Goal: Task Accomplishment & Management: Manage account settings

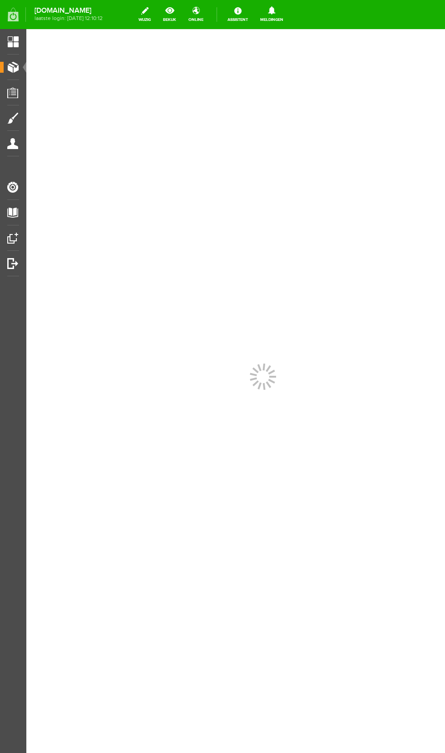
click at [20, 67] on span "Producten" at bounding box center [23, 67] width 39 height 8
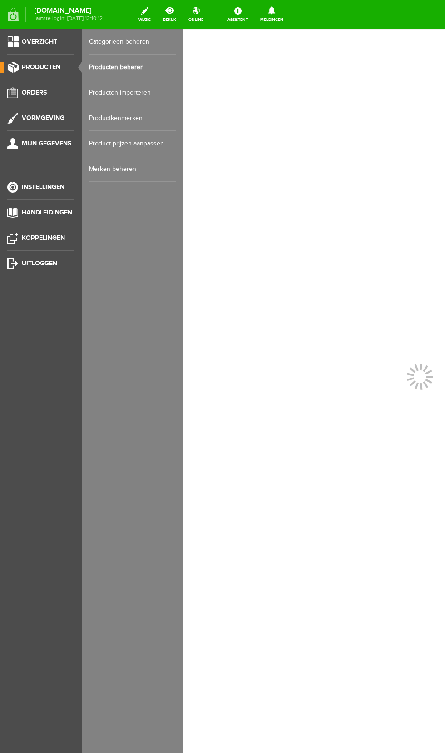
click at [112, 67] on link "Producten beheren" at bounding box center [132, 67] width 87 height 25
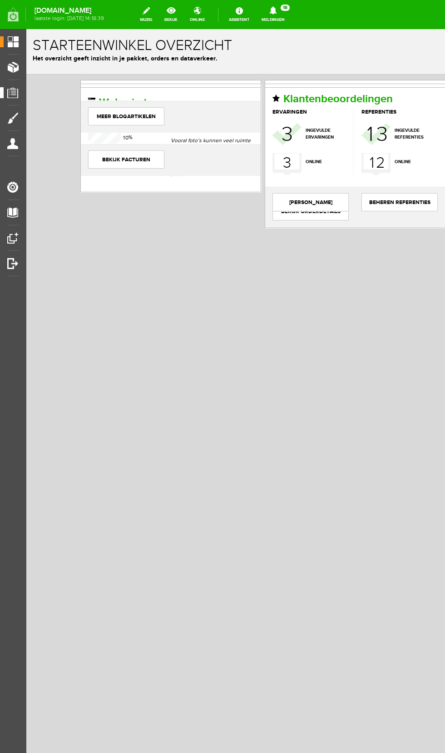
click at [3, 91] on link "Orders" at bounding box center [9, 92] width 19 height 11
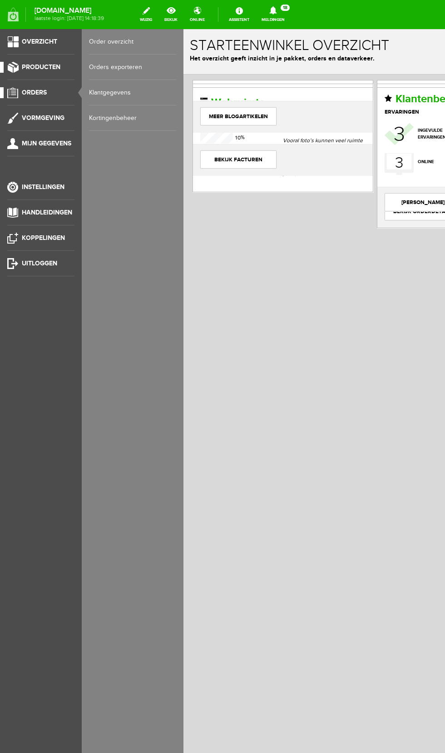
click at [54, 65] on span "Producten" at bounding box center [41, 67] width 39 height 8
click at [138, 67] on link "Producten beheren" at bounding box center [132, 67] width 87 height 25
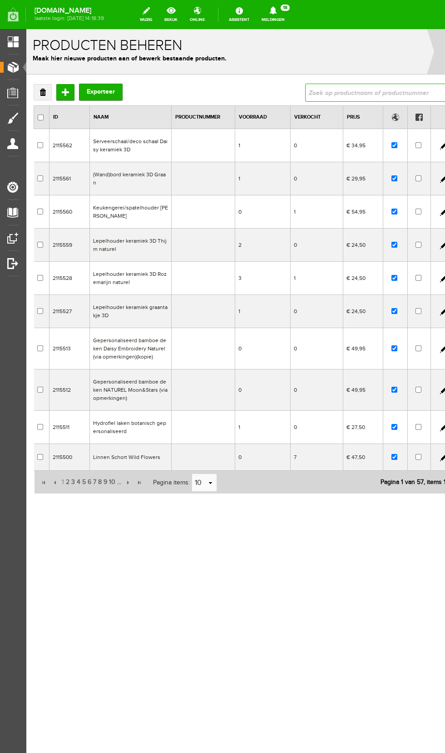
click at [347, 91] on input "text" at bounding box center [376, 93] width 142 height 18
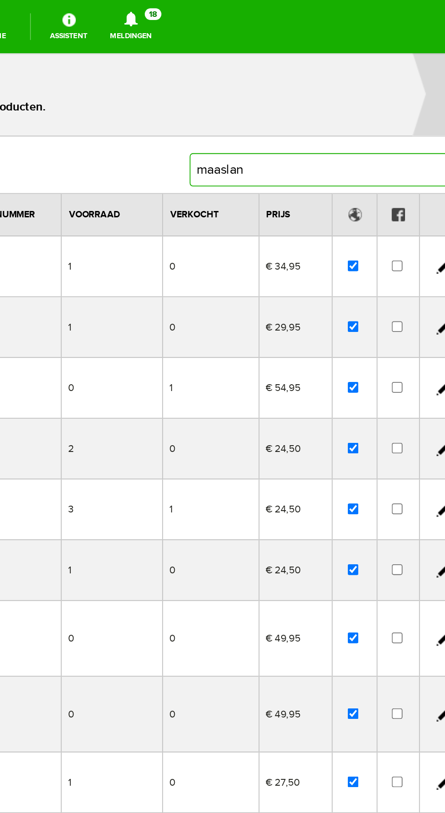
type input "maasland"
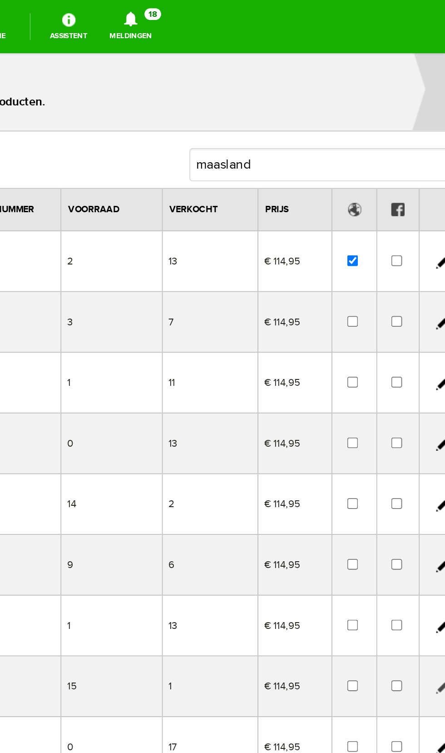
click at [94, 397] on link at bounding box center [96, 397] width 7 height 7
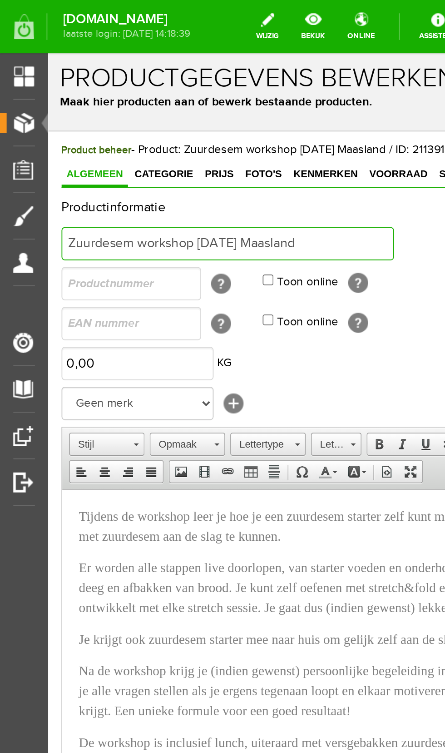
click at [160, 155] on input "Zuurdesem workshop 2 februari Maasland" at bounding box center [146, 155] width 182 height 18
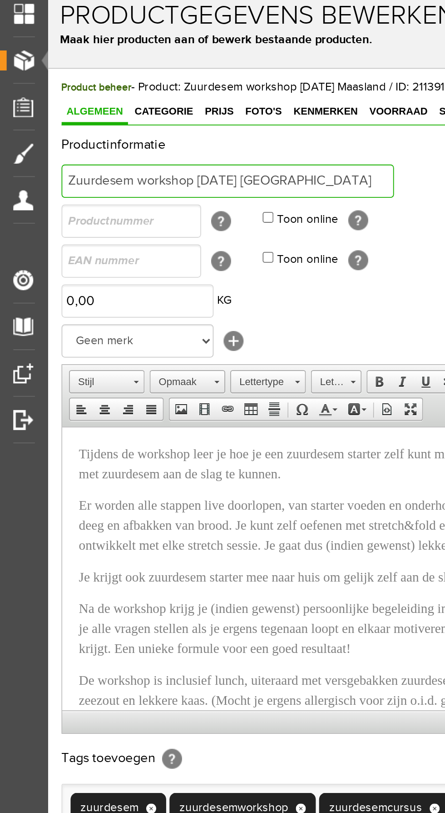
click at [142, 89] on input "Zuurdesem workshop 26 Oktober Maasland" at bounding box center [146, 93] width 182 height 18
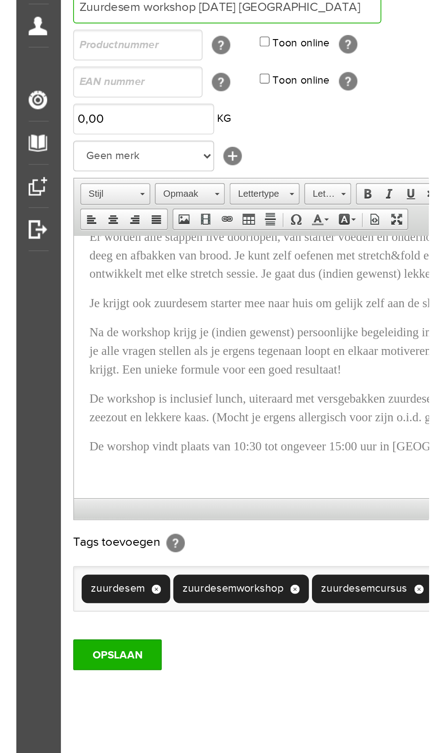
scroll to position [961, 0]
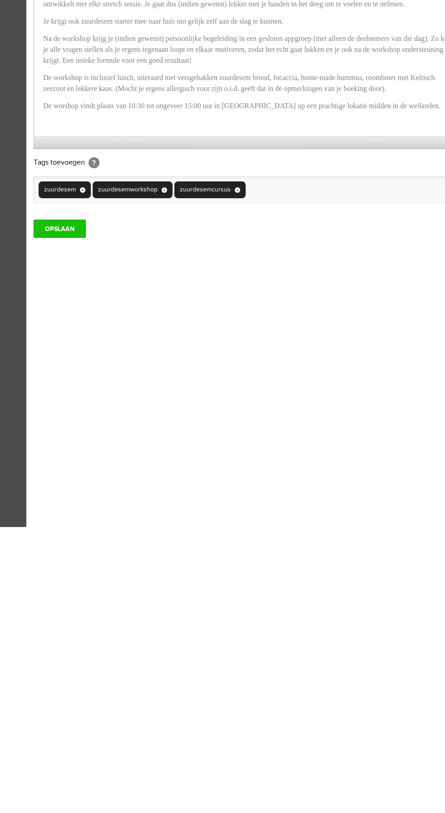
type input "Zuurdesem workshop 26 oktober Maasland"
click at [63, 229] on input "OPSLAAN" at bounding box center [60, 229] width 52 height 18
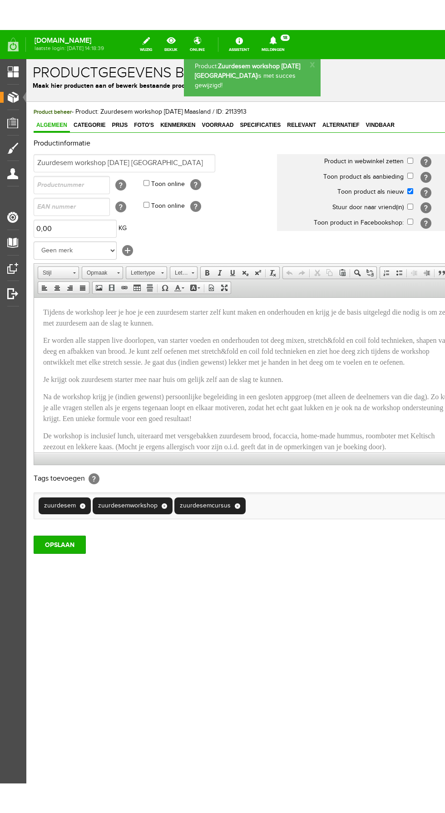
scroll to position [0, 0]
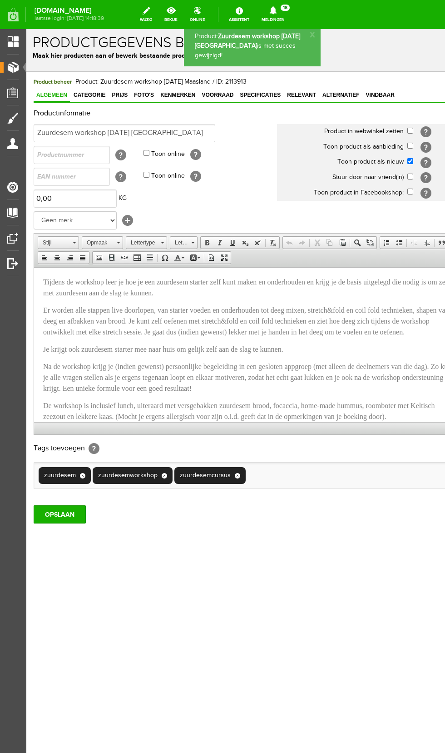
click at [340, 298] on p "Tijdens de workshop leer je hoe je een zuurdesem starter zelf kunt maken en ond…" at bounding box center [250, 287] width 414 height 22
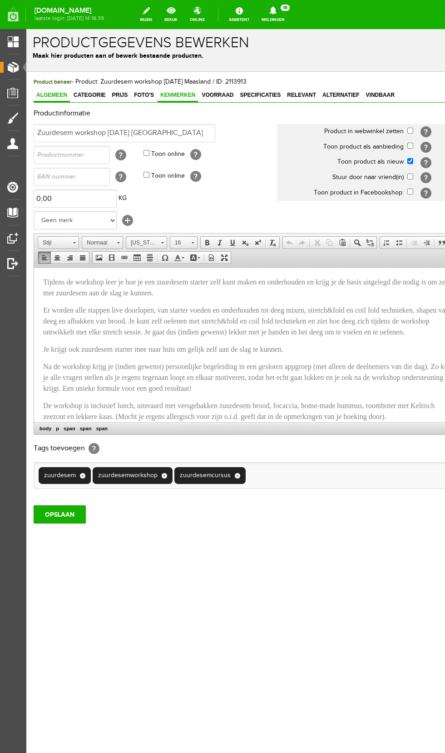
click at [170, 96] on span "Kenmerken" at bounding box center [178, 95] width 40 height 6
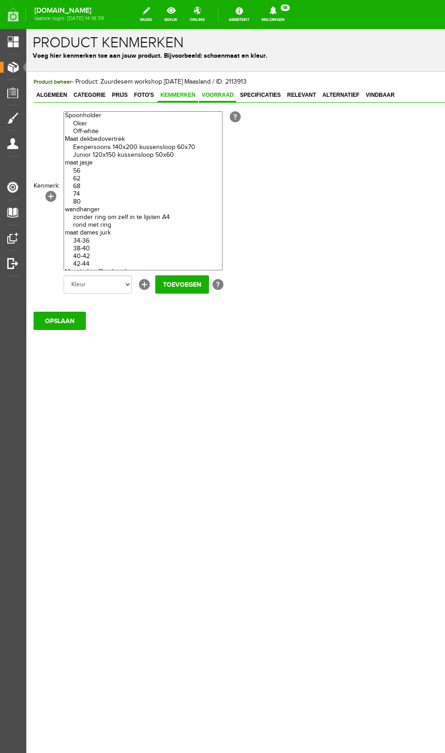
click at [206, 90] on link "Voorraad" at bounding box center [217, 95] width 37 height 13
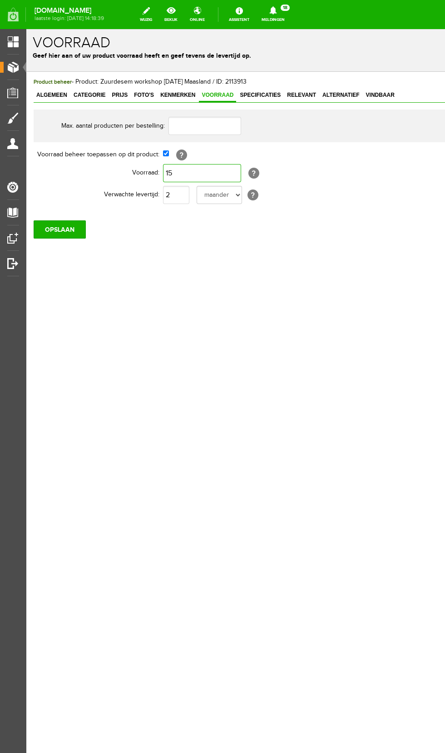
click at [190, 175] on input "15" at bounding box center [202, 173] width 78 height 18
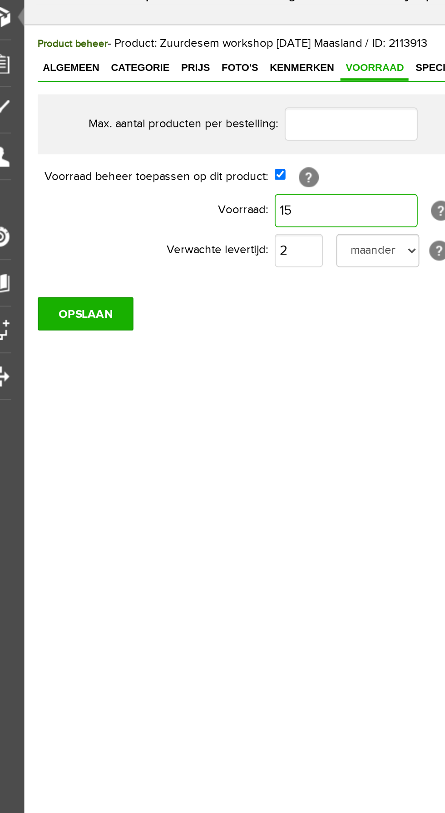
click at [192, 88] on input "15" at bounding box center [200, 89] width 78 height 18
type input "14"
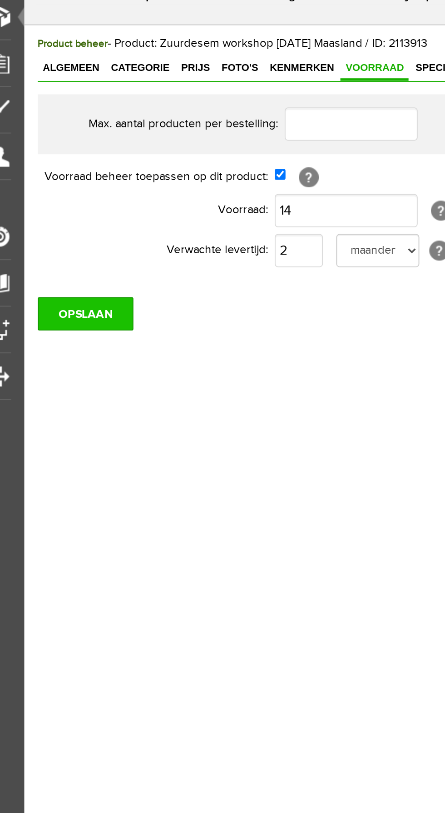
click at [67, 149] on input "OPSLAAN" at bounding box center [57, 145] width 52 height 18
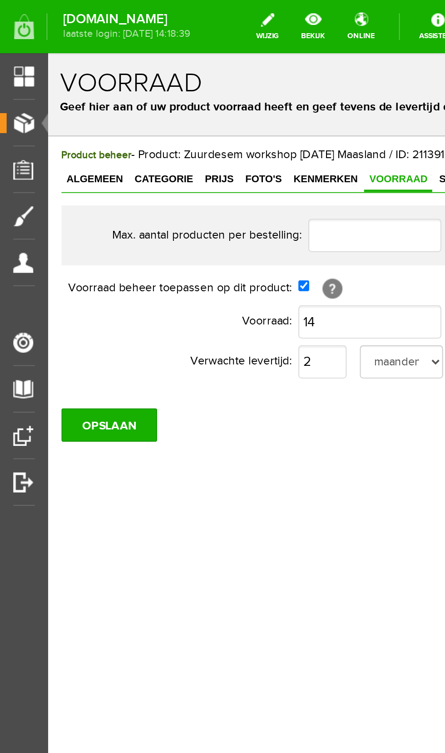
scroll to position [3, 0]
